Goal: Navigation & Orientation: Find specific page/section

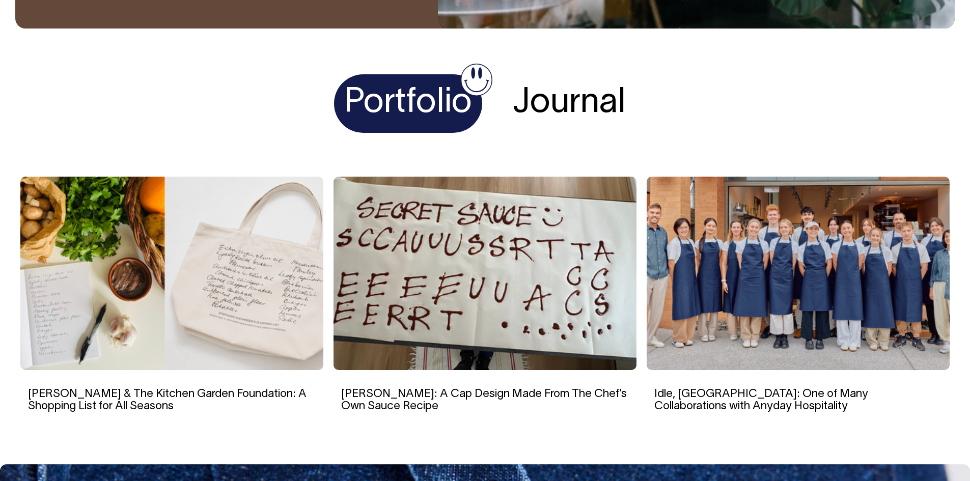
scroll to position [1935, 0]
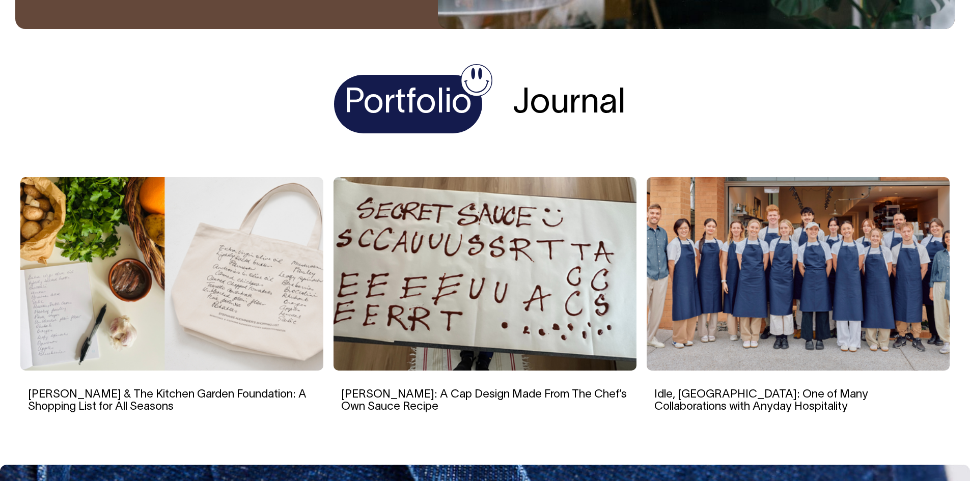
click at [861, 308] on img at bounding box center [798, 273] width 303 height 193
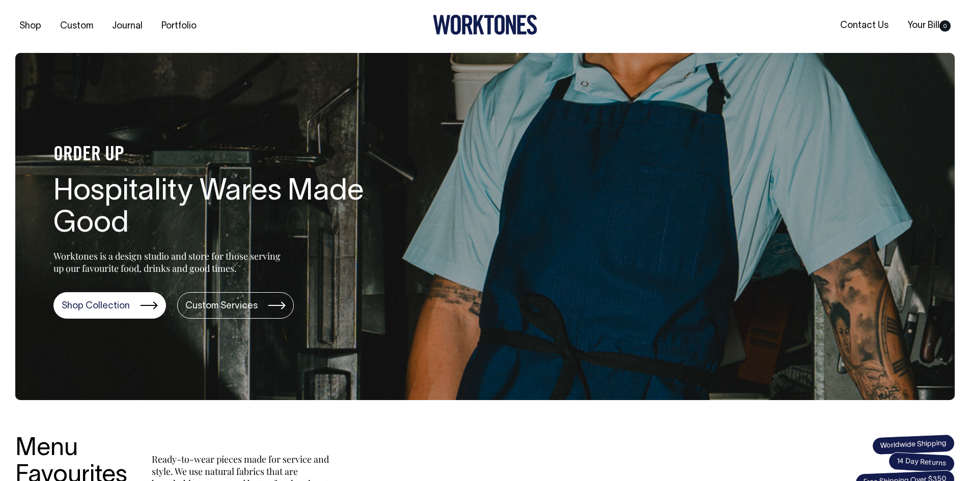
scroll to position [0, 0]
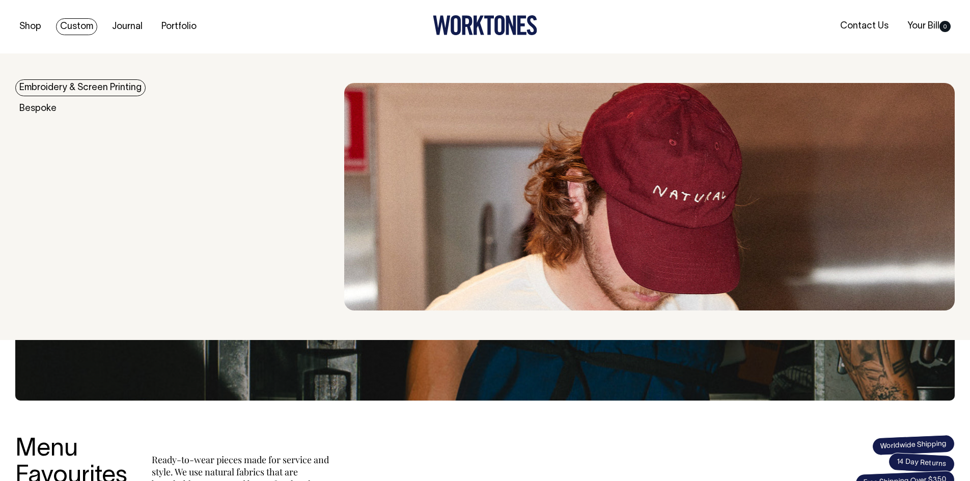
click at [73, 88] on link "Embroidery & Screen Printing" at bounding box center [80, 87] width 130 height 17
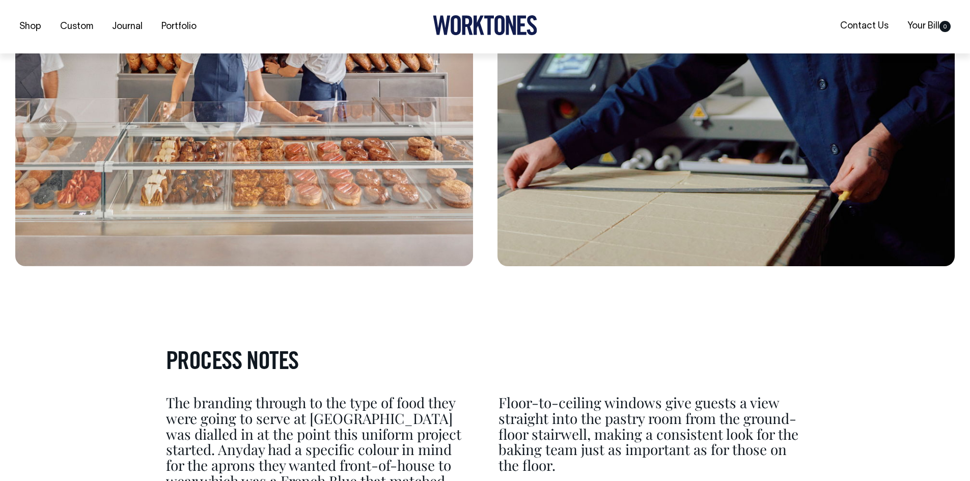
scroll to position [2393, 0]
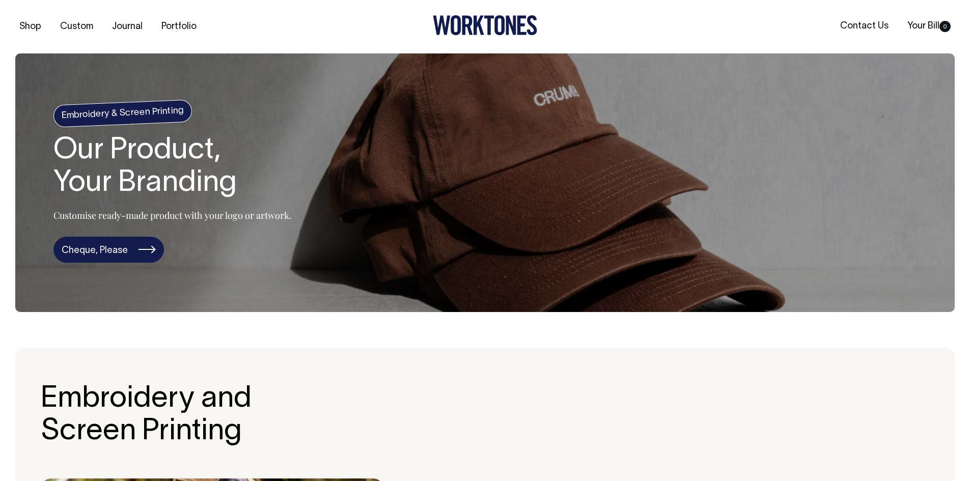
click at [115, 253] on link "Cheque, Please" at bounding box center [108, 250] width 110 height 26
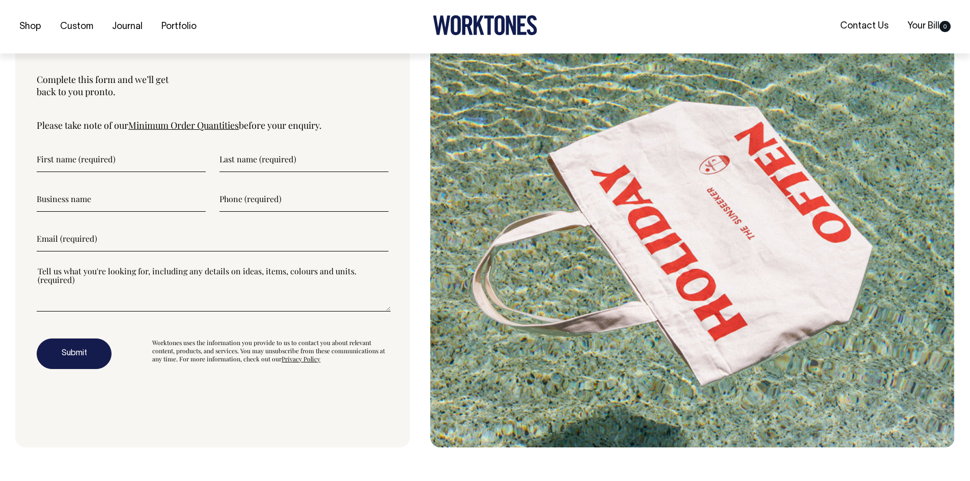
scroll to position [2739, 0]
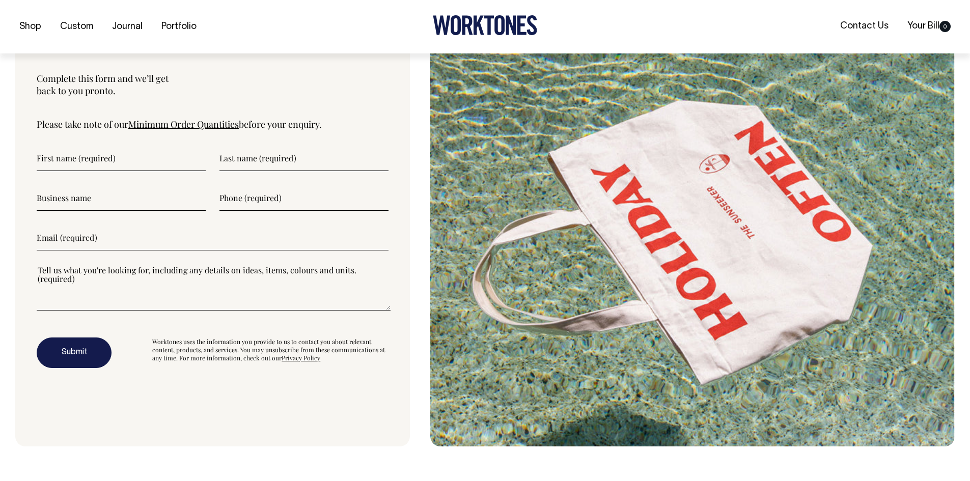
click at [202, 123] on link "Minimum Order Quantities" at bounding box center [183, 124] width 110 height 12
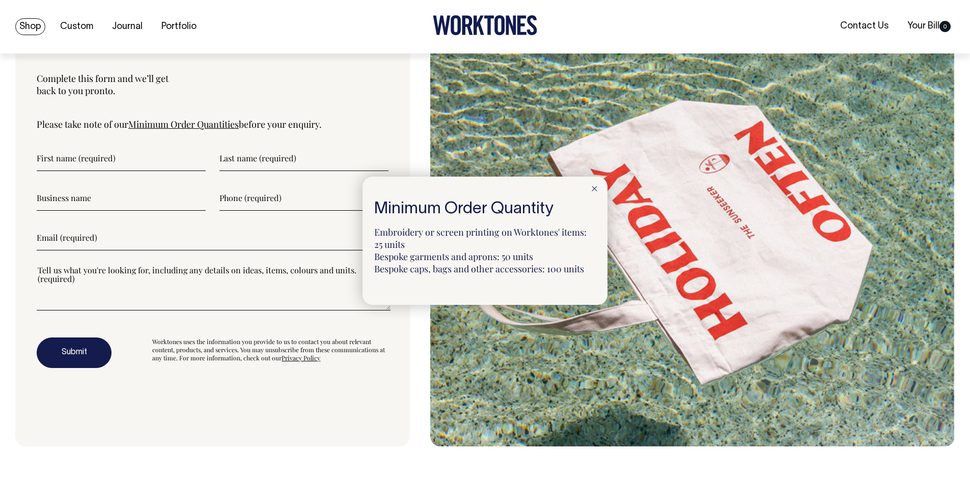
drag, startPoint x: 202, startPoint y: 123, endPoint x: 40, endPoint y: 30, distance: 187.5
click at [40, 30] on link "Shop" at bounding box center [30, 26] width 30 height 17
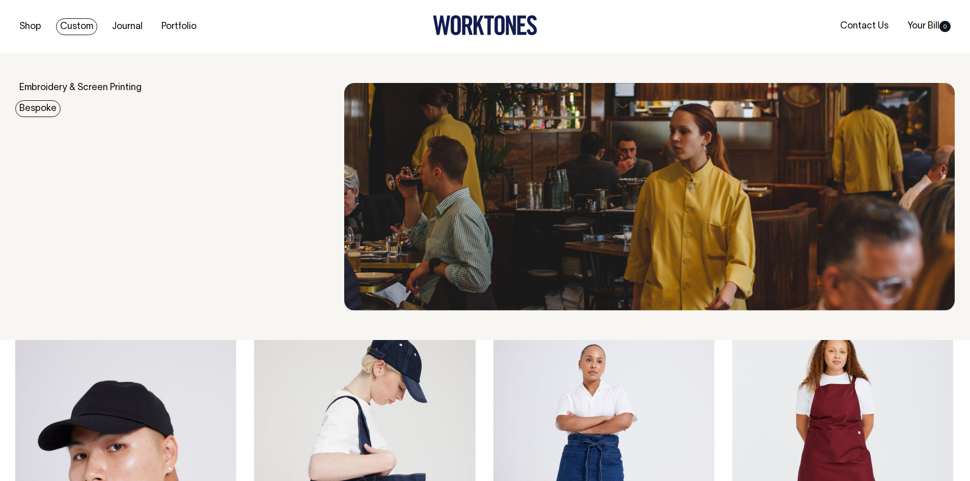
click at [42, 109] on link "Bespoke" at bounding box center [37, 108] width 45 height 17
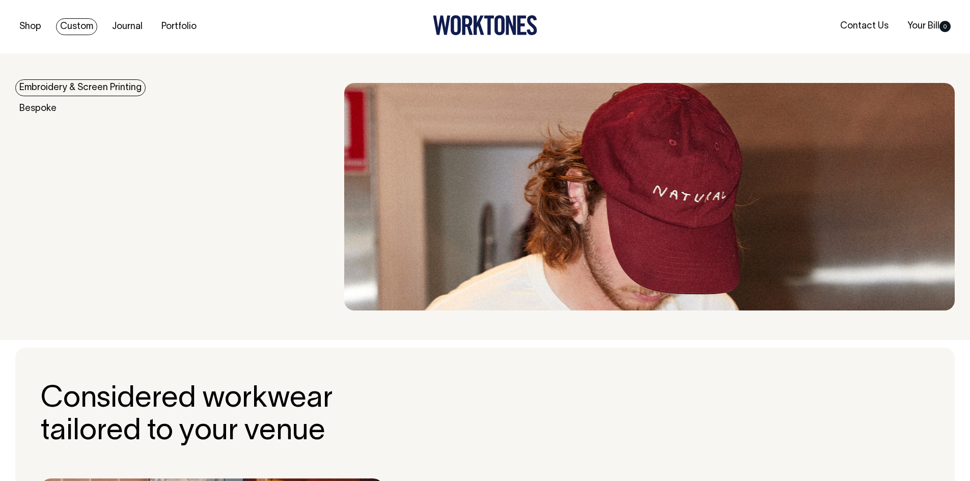
click at [38, 91] on link "Embroidery & Screen Printing" at bounding box center [80, 87] width 130 height 17
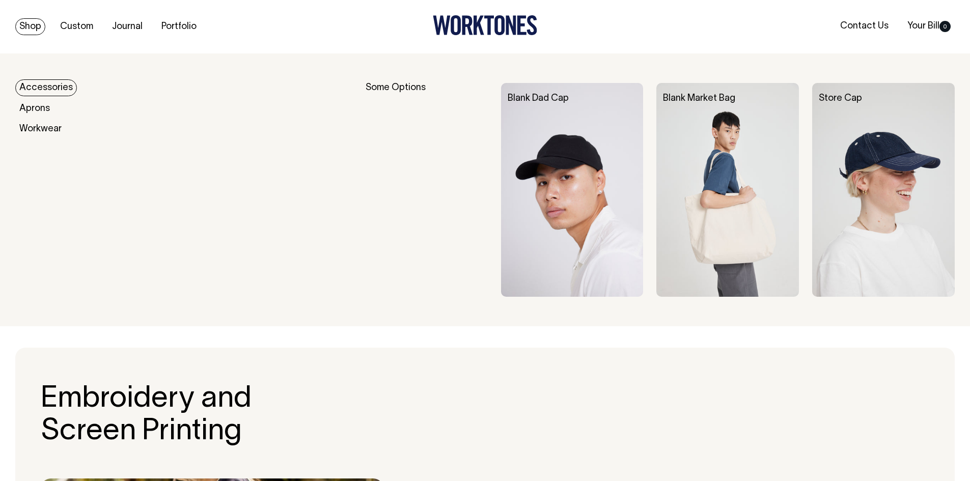
click at [746, 193] on img at bounding box center [727, 190] width 143 height 214
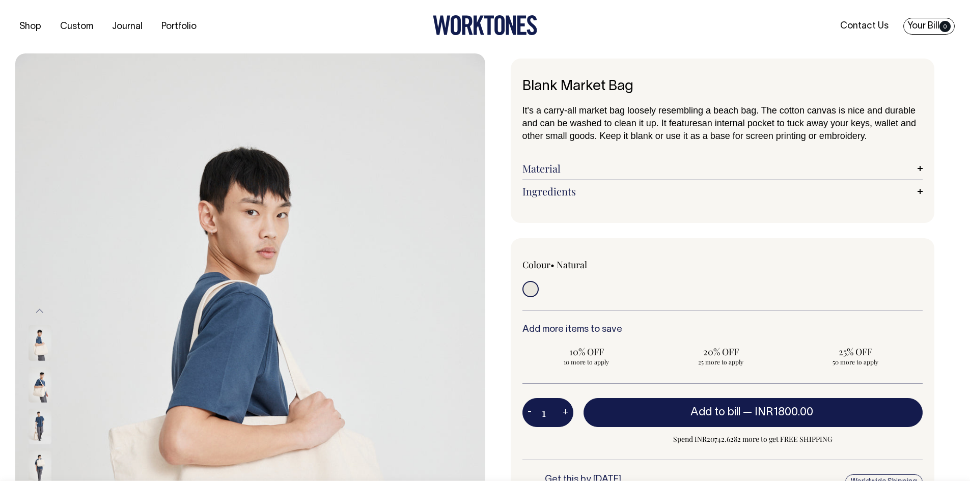
click at [927, 28] on link "Your Bill 0" at bounding box center [928, 26] width 51 height 17
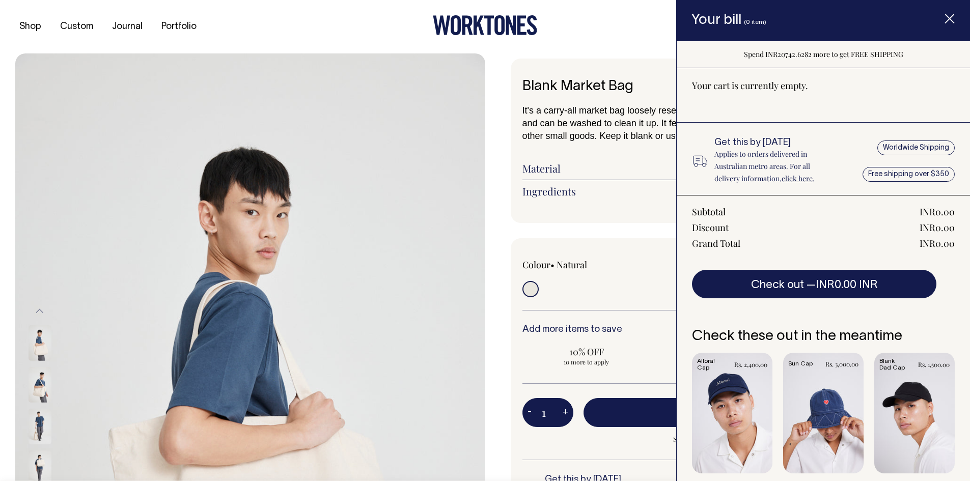
scroll to position [20, 0]
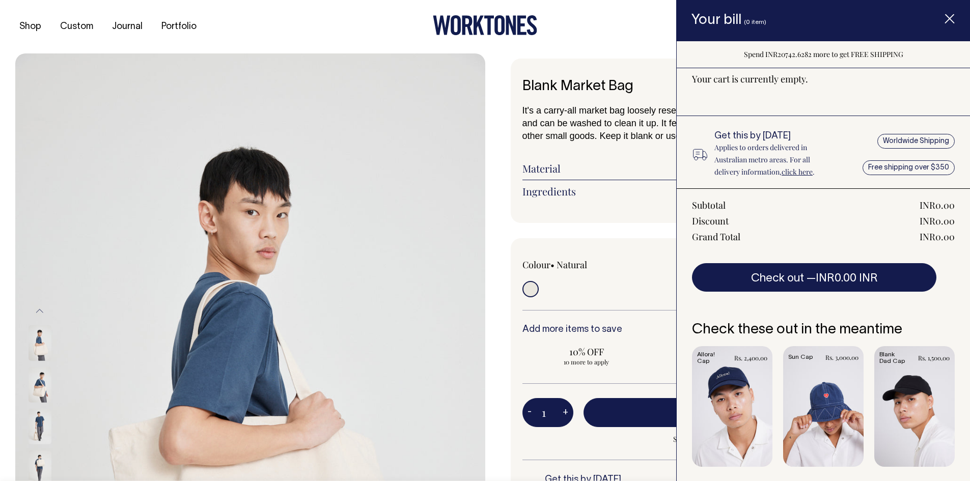
click at [818, 50] on span "Spend INR20742.6282 more to get FREE SHIPPING" at bounding box center [823, 54] width 159 height 10
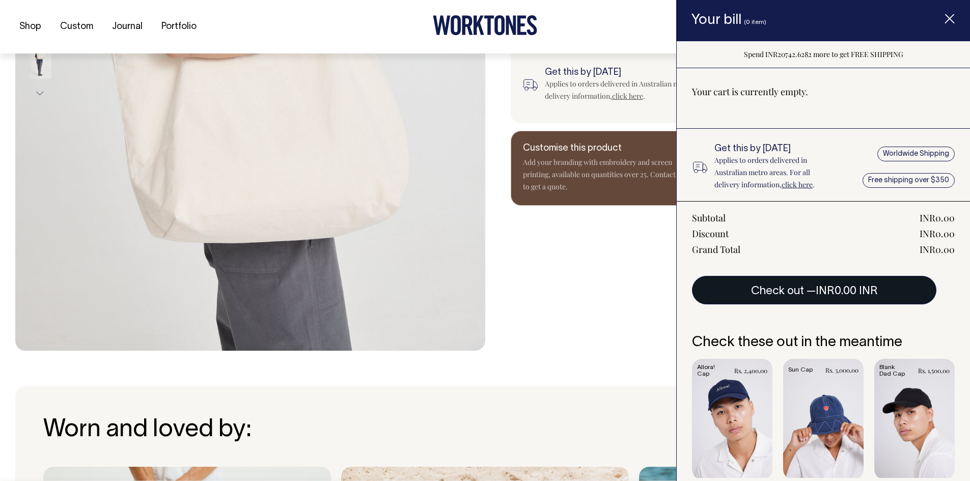
scroll to position [0, 0]
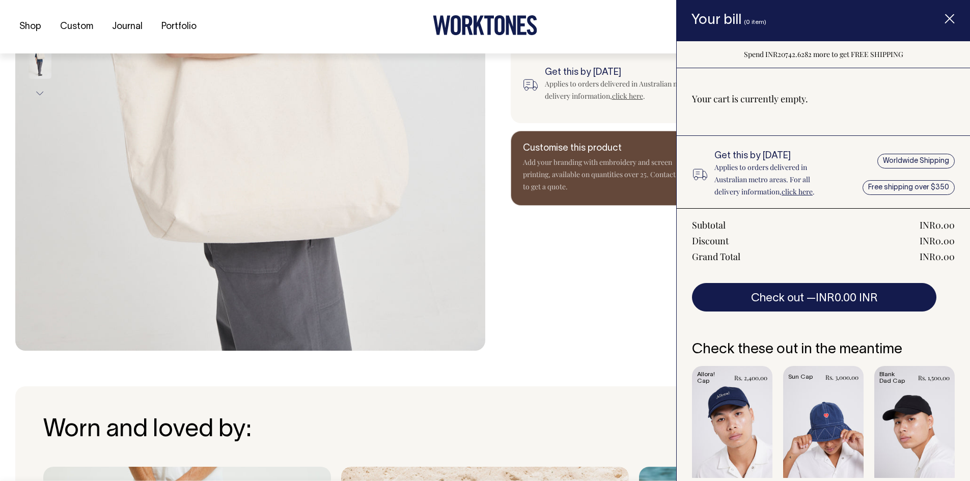
click at [948, 16] on icon "Item added to your cart" at bounding box center [950, 19] width 10 height 10
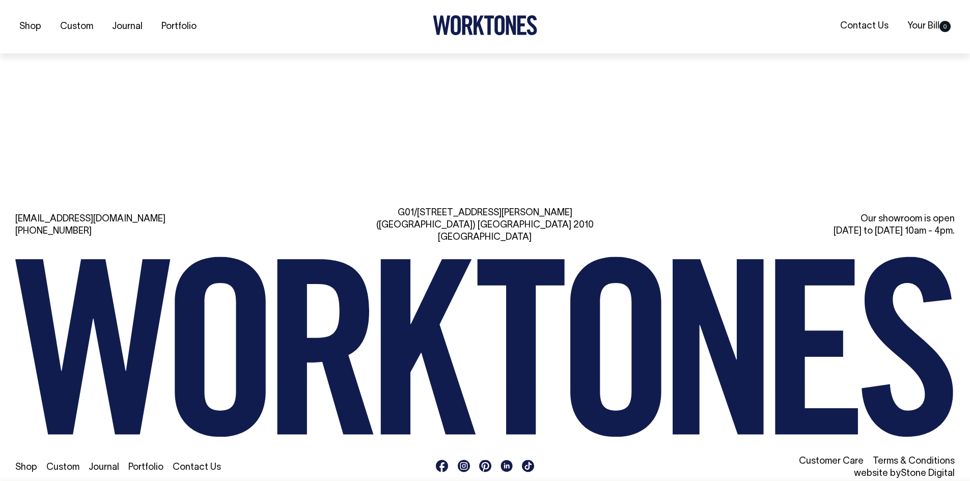
scroll to position [1711, 0]
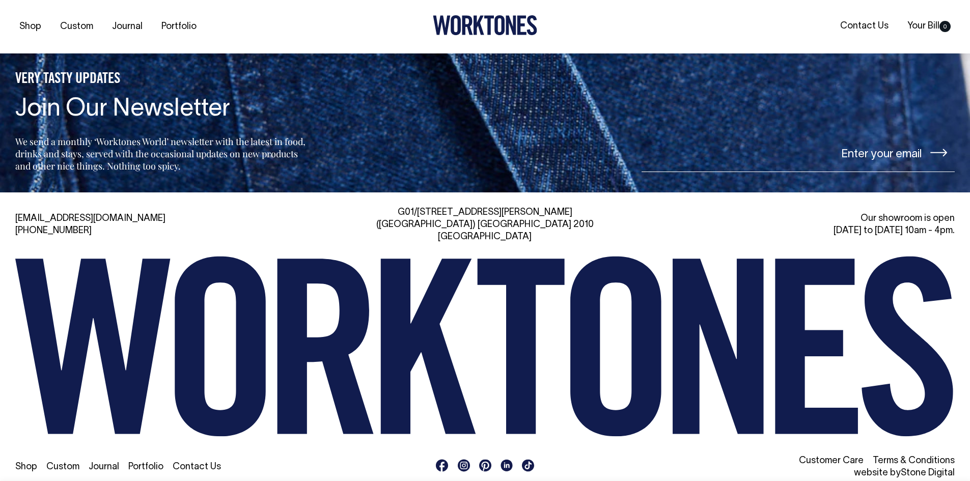
click at [33, 463] on link "Shop" at bounding box center [26, 467] width 22 height 9
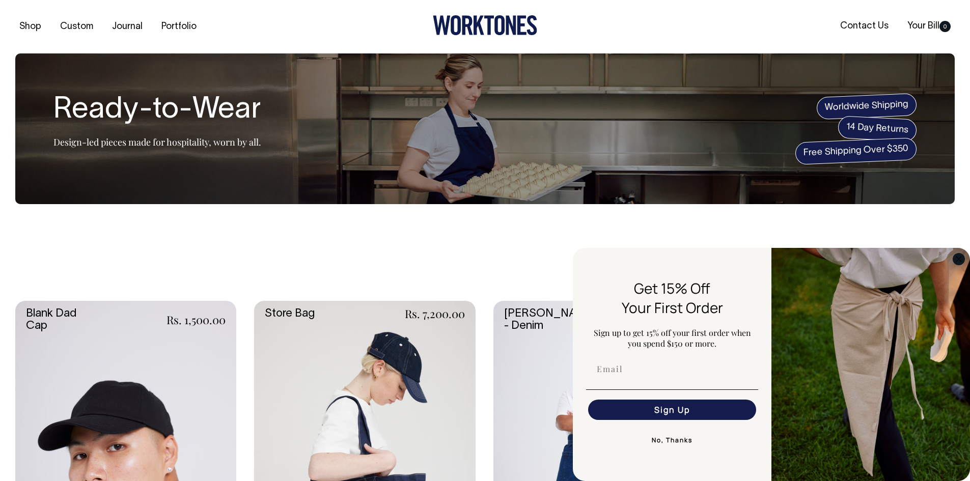
click at [962, 261] on circle "Close dialog" at bounding box center [959, 259] width 12 height 12
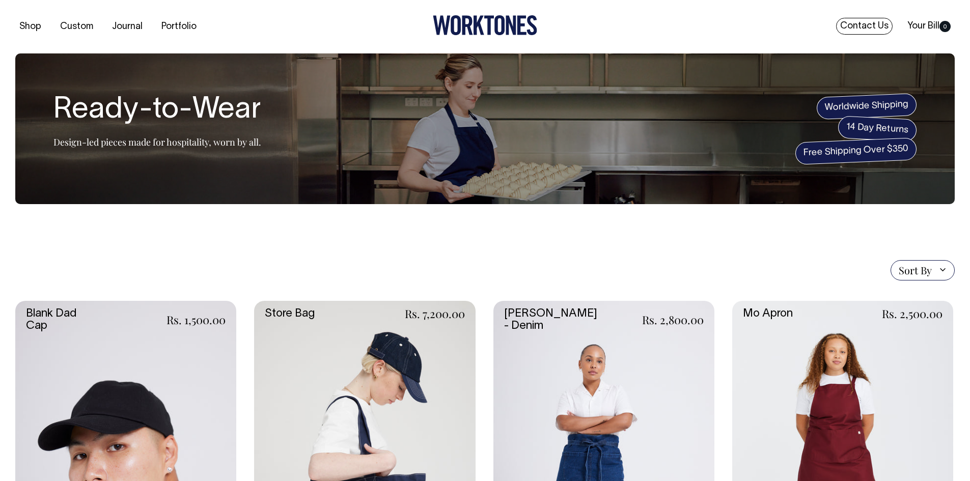
click at [865, 25] on link "Contact Us" at bounding box center [864, 26] width 57 height 17
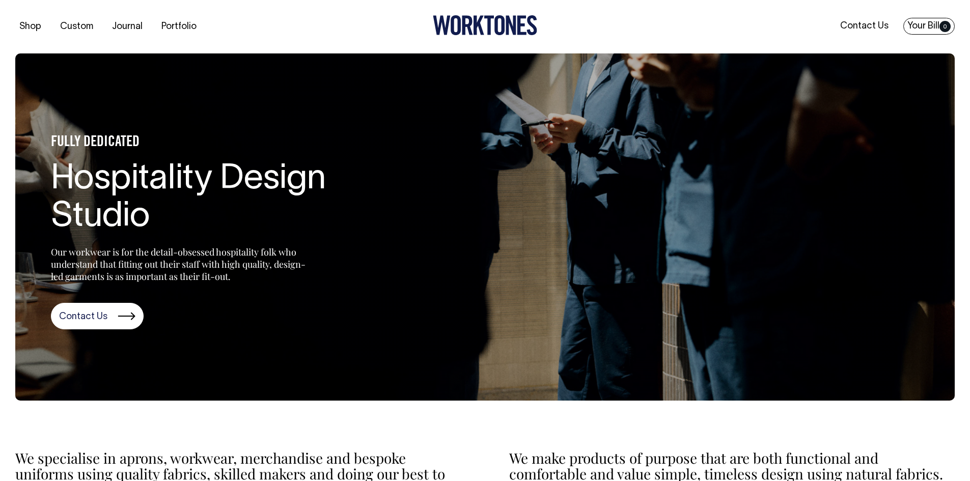
click at [917, 21] on link "Your Bill 0" at bounding box center [928, 26] width 51 height 17
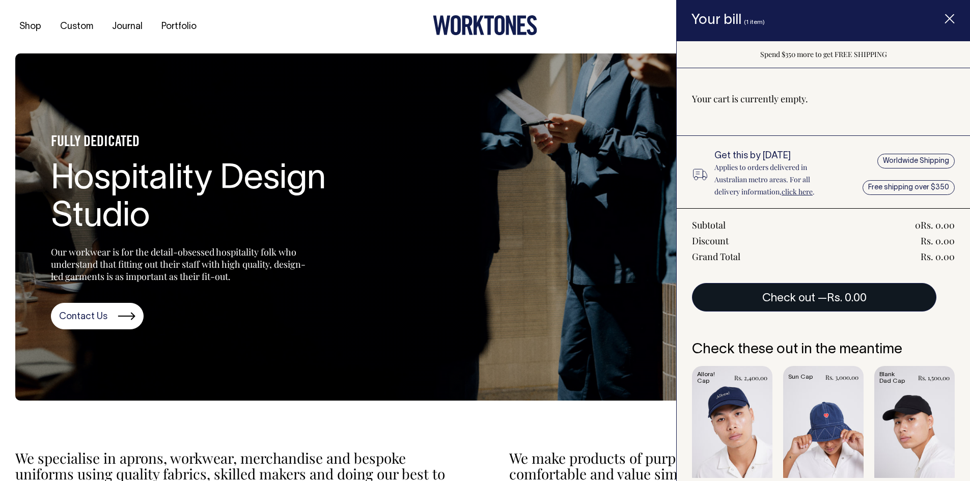
click at [828, 294] on span "Rs. 0.00" at bounding box center [847, 298] width 40 height 10
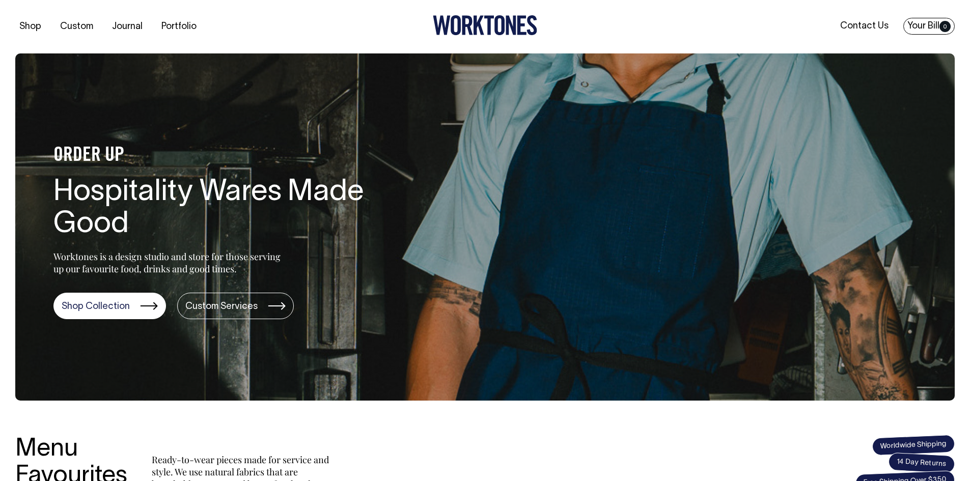
click at [929, 26] on link "Your Bill 0" at bounding box center [928, 26] width 51 height 17
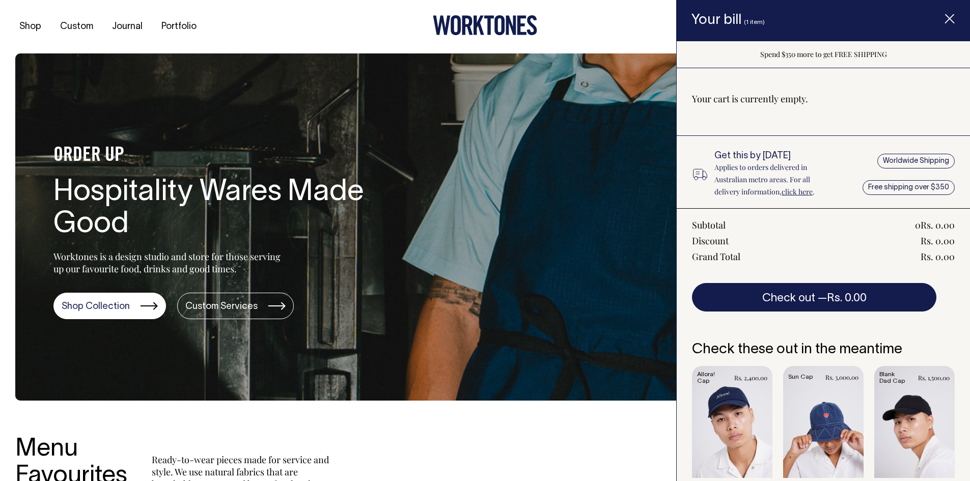
scroll to position [20, 0]
